Goal: Task Accomplishment & Management: Manage account settings

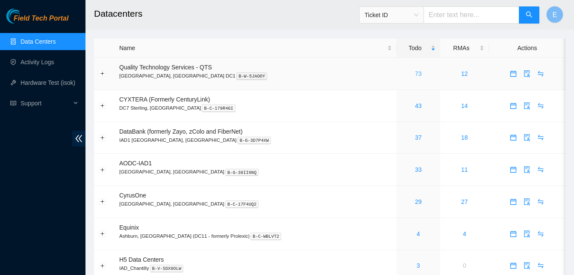
click at [415, 71] on link "73" at bounding box center [418, 73] width 7 height 7
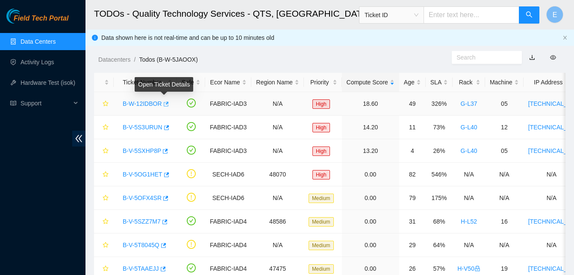
click at [163, 105] on icon "button" at bounding box center [166, 104] width 6 height 6
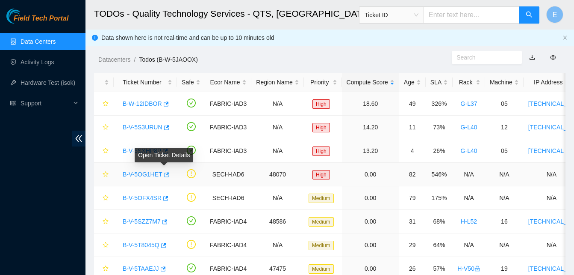
click at [165, 177] on icon "button" at bounding box center [166, 174] width 5 height 5
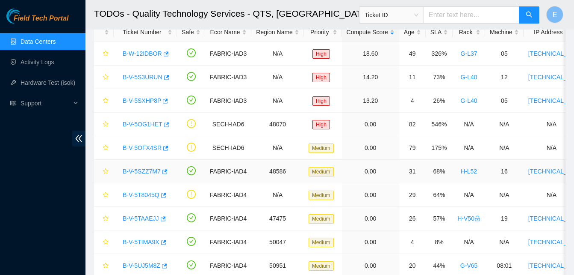
scroll to position [50, 0]
click at [163, 265] on icon "button" at bounding box center [164, 265] width 5 height 5
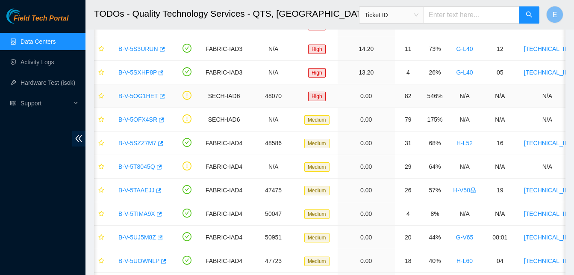
scroll to position [79, 0]
click at [157, 211] on icon "button" at bounding box center [159, 213] width 6 height 6
click at [163, 261] on icon "button" at bounding box center [164, 260] width 5 height 5
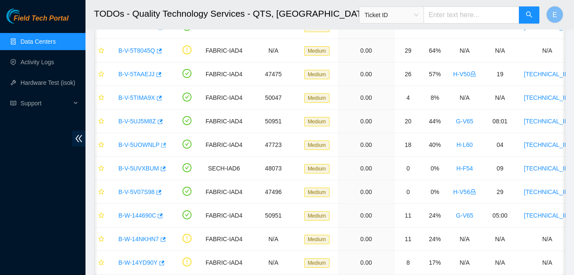
scroll to position [196, 0]
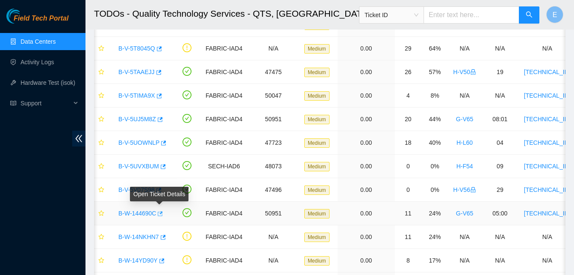
click at [159, 211] on icon "button" at bounding box center [160, 213] width 6 height 6
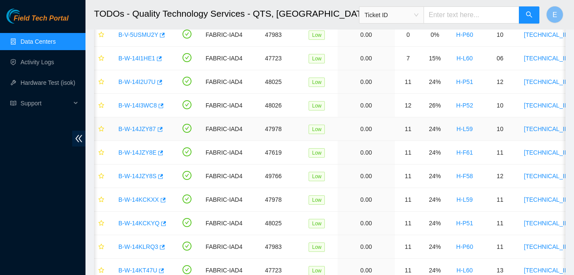
scroll to position [493, 0]
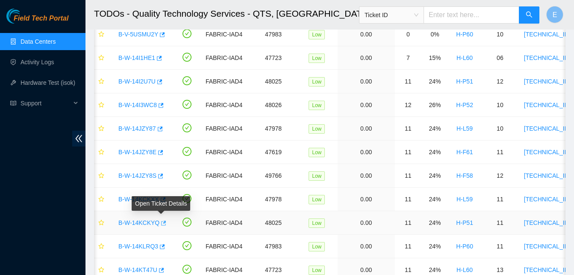
click at [163, 225] on icon "button" at bounding box center [163, 222] width 5 height 5
click at [162, 222] on icon "button" at bounding box center [163, 222] width 5 height 5
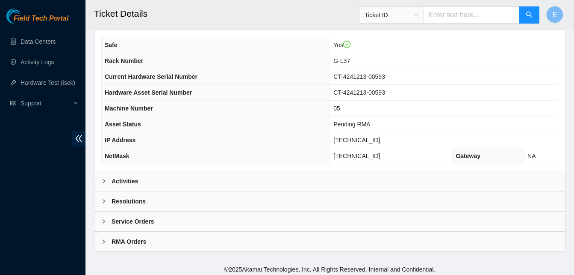
scroll to position [306, 0]
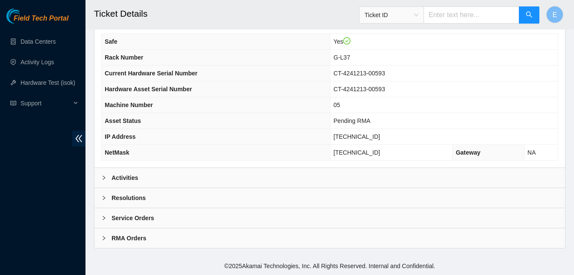
click at [126, 176] on b "Activities" at bounding box center [125, 177] width 27 height 9
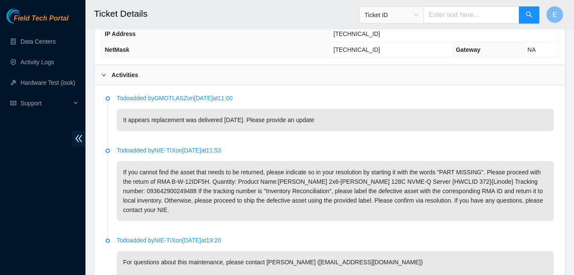
scroll to position [409, 0]
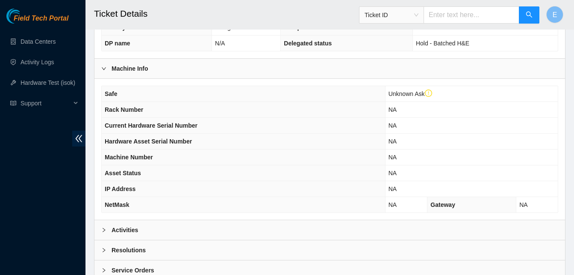
scroll to position [322, 0]
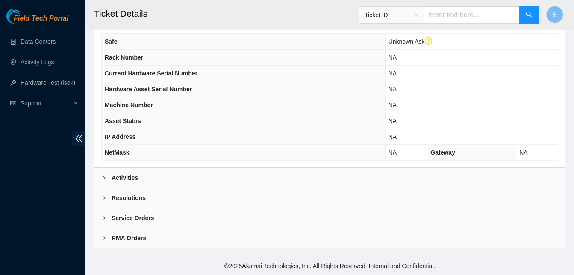
click at [126, 178] on b "Activities" at bounding box center [125, 177] width 27 height 9
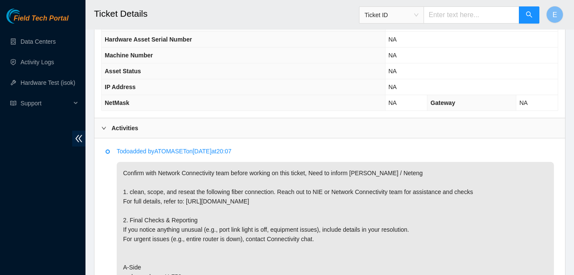
scroll to position [372, 0]
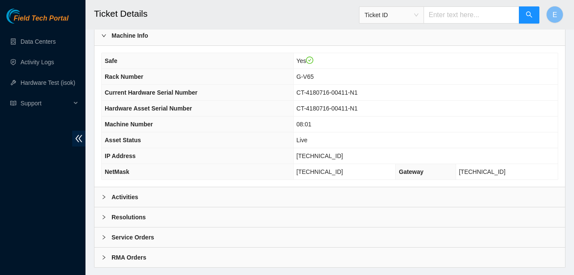
scroll to position [287, 0]
click at [128, 195] on b "Activities" at bounding box center [125, 196] width 27 height 9
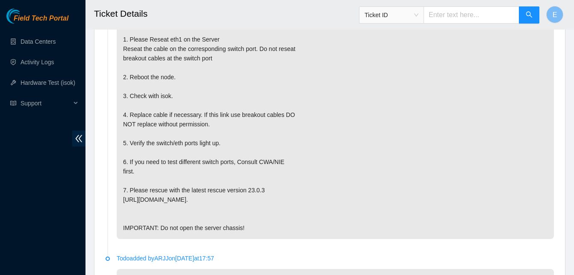
scroll to position [536, 0]
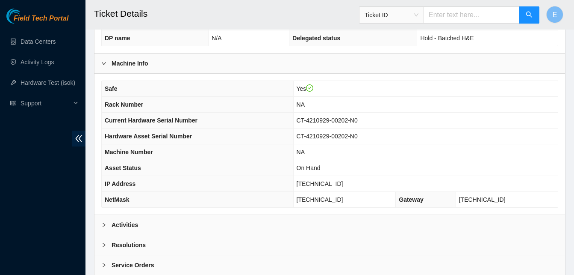
scroll to position [260, 0]
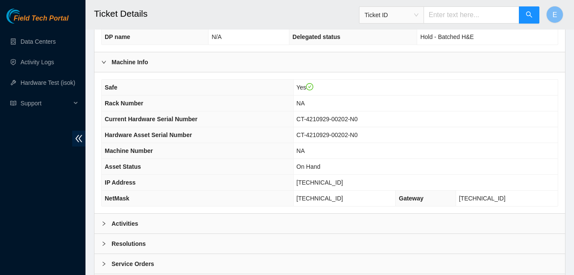
click at [133, 223] on b "Activities" at bounding box center [125, 223] width 27 height 9
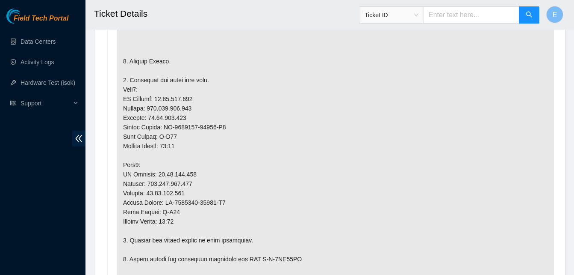
scroll to position [543, 0]
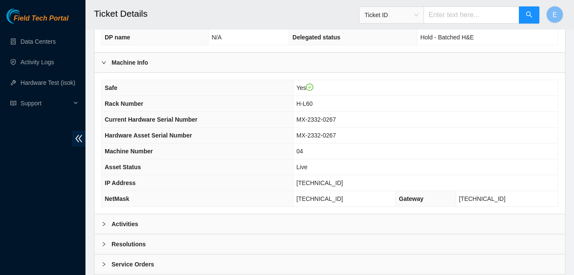
scroll to position [306, 0]
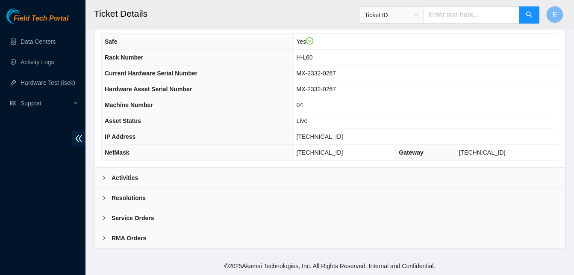
click at [127, 178] on b "Activities" at bounding box center [125, 177] width 27 height 9
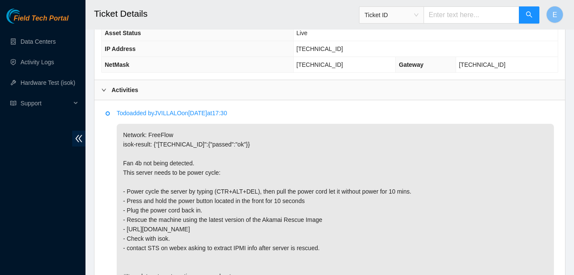
scroll to position [394, 0]
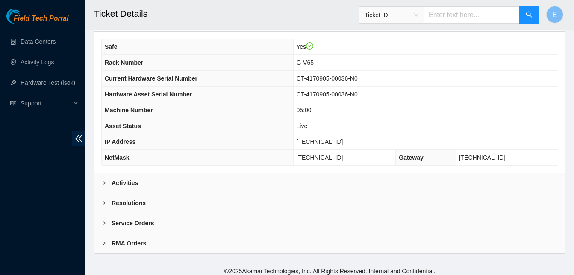
scroll to position [302, 0]
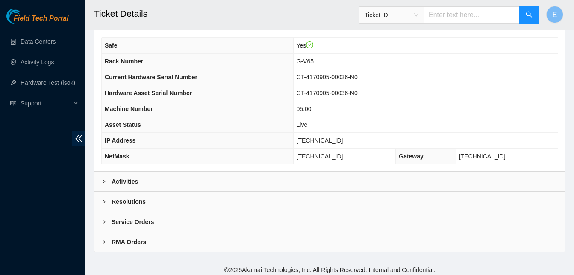
click at [121, 181] on b "Activities" at bounding box center [125, 181] width 27 height 9
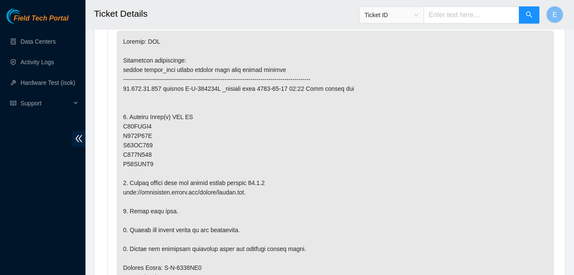
scroll to position [487, 0]
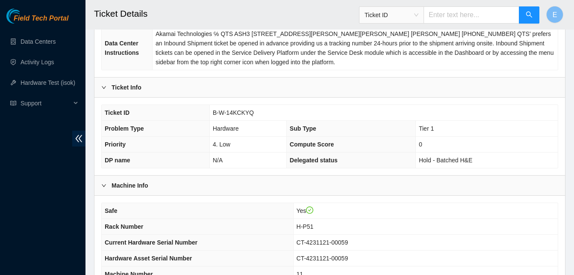
scroll to position [306, 0]
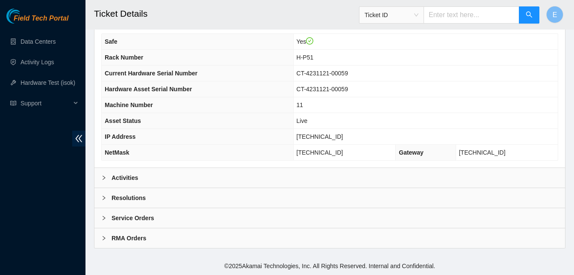
click at [121, 174] on b "Activities" at bounding box center [125, 177] width 27 height 9
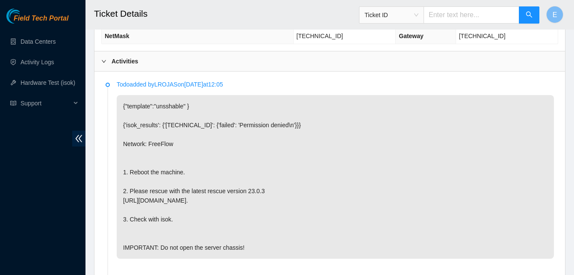
scroll to position [423, 0]
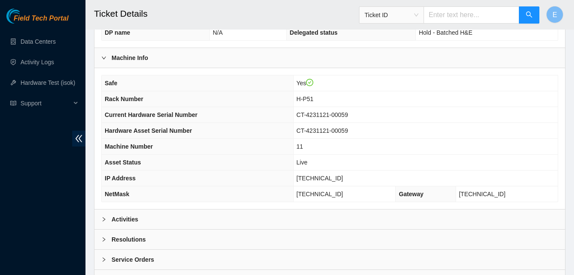
scroll to position [265, 0]
click at [130, 220] on b "Activities" at bounding box center [125, 218] width 27 height 9
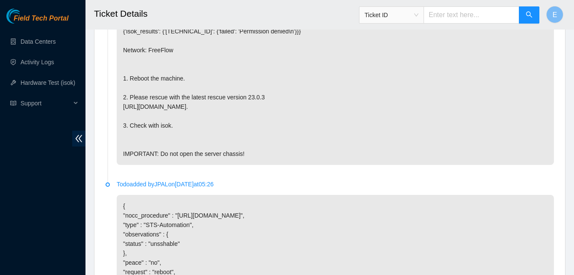
scroll to position [516, 0]
